Goal: Task Accomplishment & Management: Manage account settings

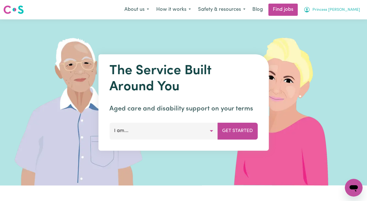
click at [344, 13] on span "Princess [PERSON_NAME]" at bounding box center [336, 10] width 48 height 6
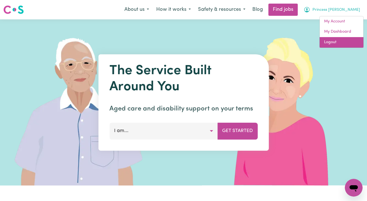
click at [341, 44] on link "Logout" at bounding box center [341, 42] width 44 height 11
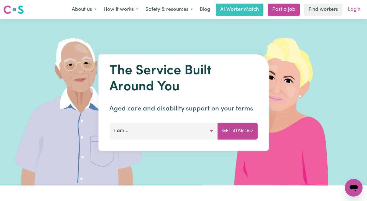
click at [357, 6] on link "Login" at bounding box center [353, 10] width 19 height 12
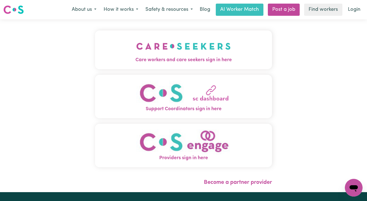
click at [165, 51] on img "Care workers and care seekers sign in here" at bounding box center [183, 46] width 94 height 20
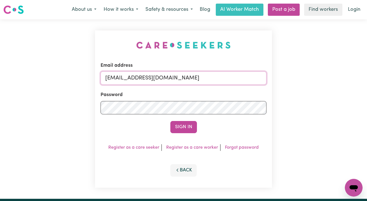
drag, startPoint x: 182, startPoint y: 77, endPoint x: 58, endPoint y: 71, distance: 123.3
click at [58, 71] on div "Email address [EMAIL_ADDRESS][DOMAIN_NAME] Password Sign In Register as a care …" at bounding box center [183, 108] width 367 height 179
type input "superuser~dullermolly2792@gmail.com"
click at [75, 104] on div "Email address superuser~dullermolly2792@gmail.com Password Sign In Register as …" at bounding box center [183, 108] width 367 height 179
click at [90, 46] on div "Email address superuser~dullermolly2792@gmail.com Password Sign In Register as …" at bounding box center [183, 108] width 367 height 179
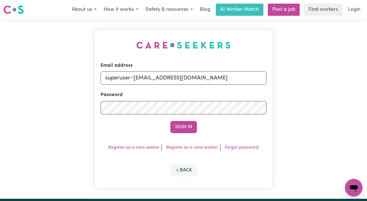
click at [297, 90] on div "Email address superuser~dullermolly2792@gmail.com Password Sign In Register as …" at bounding box center [183, 108] width 367 height 179
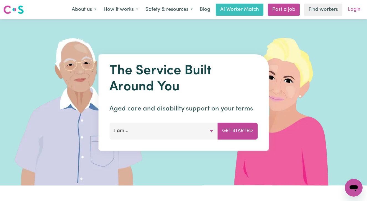
click at [351, 8] on link "Login" at bounding box center [353, 10] width 19 height 12
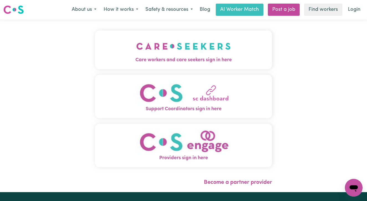
click at [118, 58] on span "Care workers and care seekers sign in here" at bounding box center [183, 59] width 177 height 7
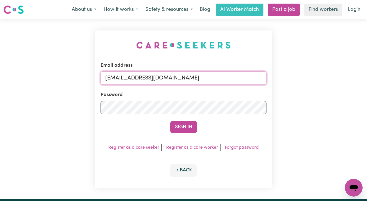
drag, startPoint x: 193, startPoint y: 80, endPoint x: 46, endPoint y: 66, distance: 147.4
click at [48, 66] on div "Email address [EMAIL_ADDRESS][DOMAIN_NAME] Password Sign In Register as a care …" at bounding box center [183, 108] width 367 height 179
paste input "[EMAIL_ADDRESS][DOMAIN_NAME]"
type input "superuser~[EMAIL_ADDRESS][DOMAIN_NAME]"
click at [170, 121] on button "Sign In" at bounding box center [183, 127] width 27 height 12
